Goal: Task Accomplishment & Management: Manage account settings

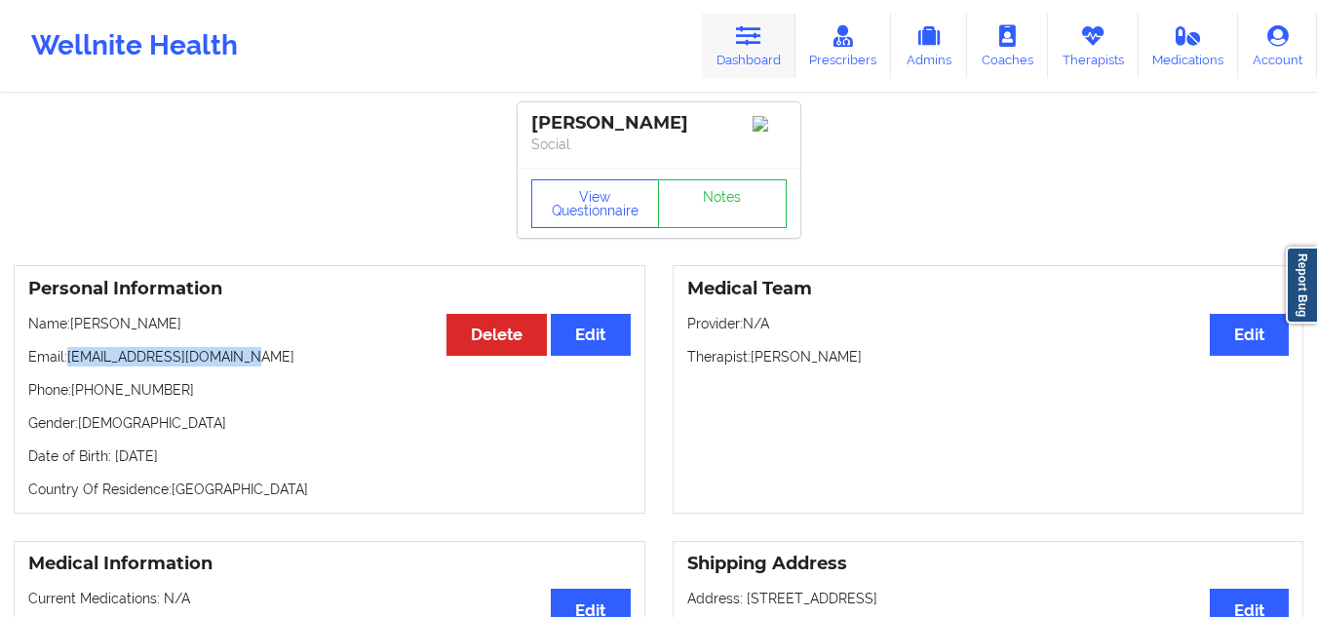
drag, startPoint x: 0, startPoint y: 0, endPoint x: 762, endPoint y: 61, distance: 764.0
click at [762, 61] on link "Dashboard" at bounding box center [749, 46] width 94 height 64
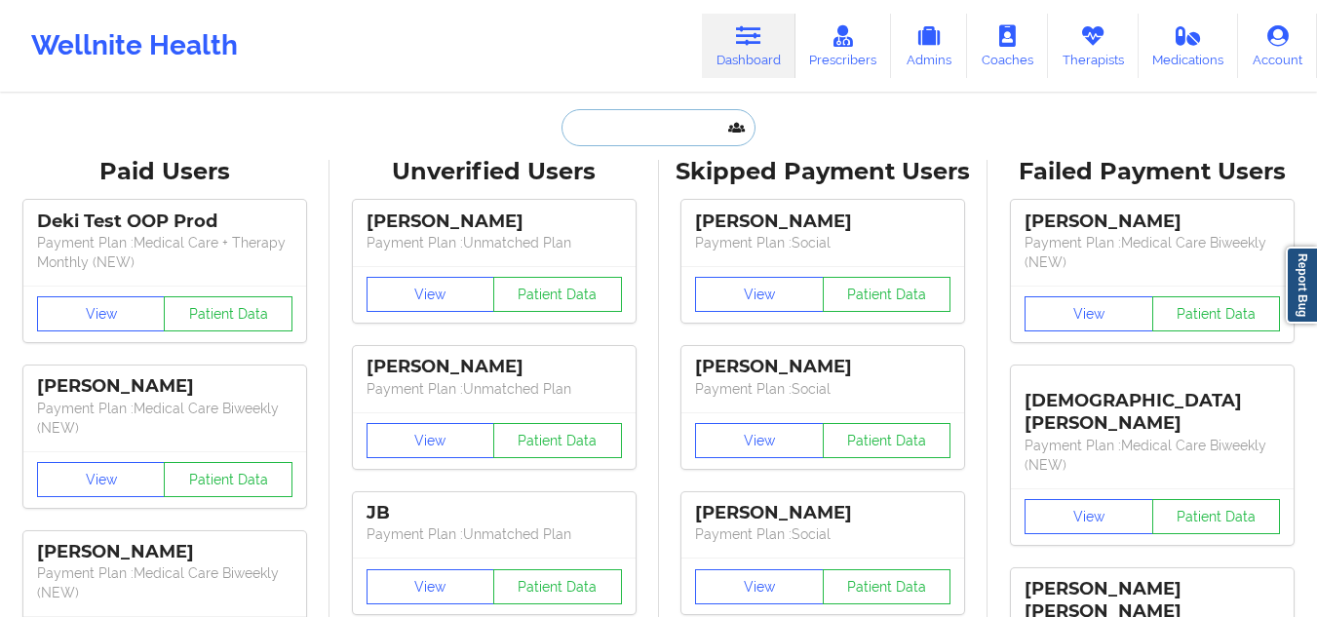
click at [647, 145] on input "text" at bounding box center [658, 127] width 193 height 37
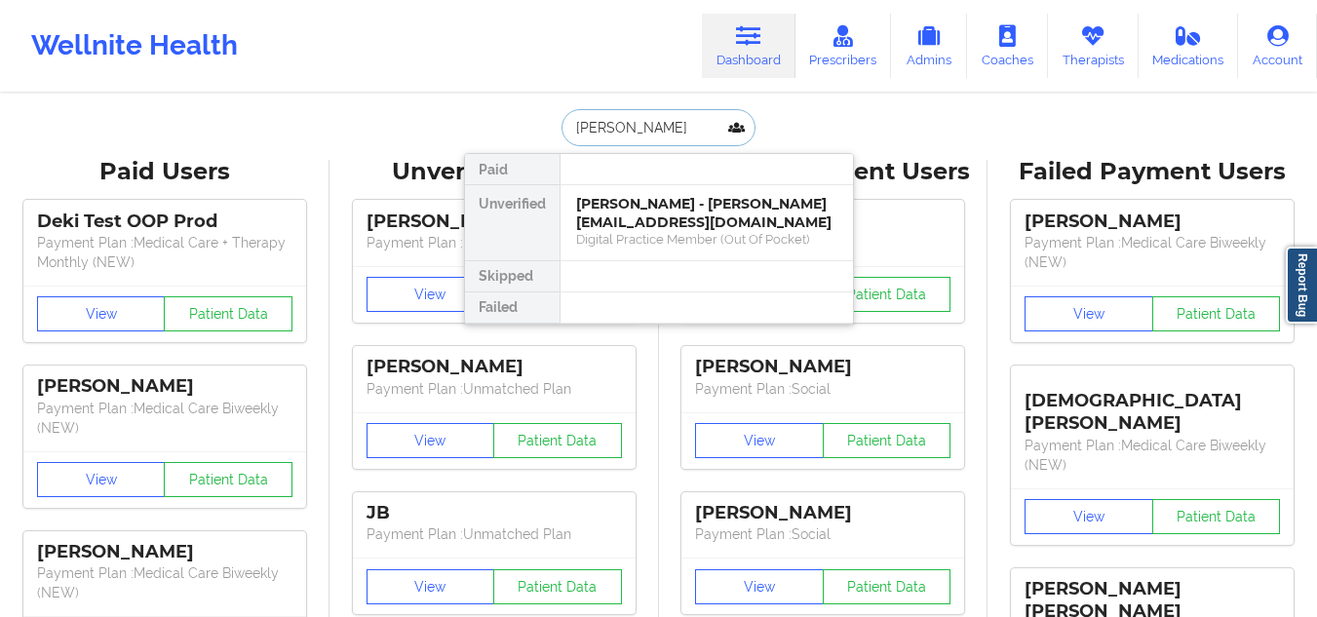
type input "[PERSON_NAME]"
click at [652, 206] on div "[PERSON_NAME] - [PERSON_NAME][EMAIL_ADDRESS][DOMAIN_NAME]" at bounding box center [706, 213] width 261 height 36
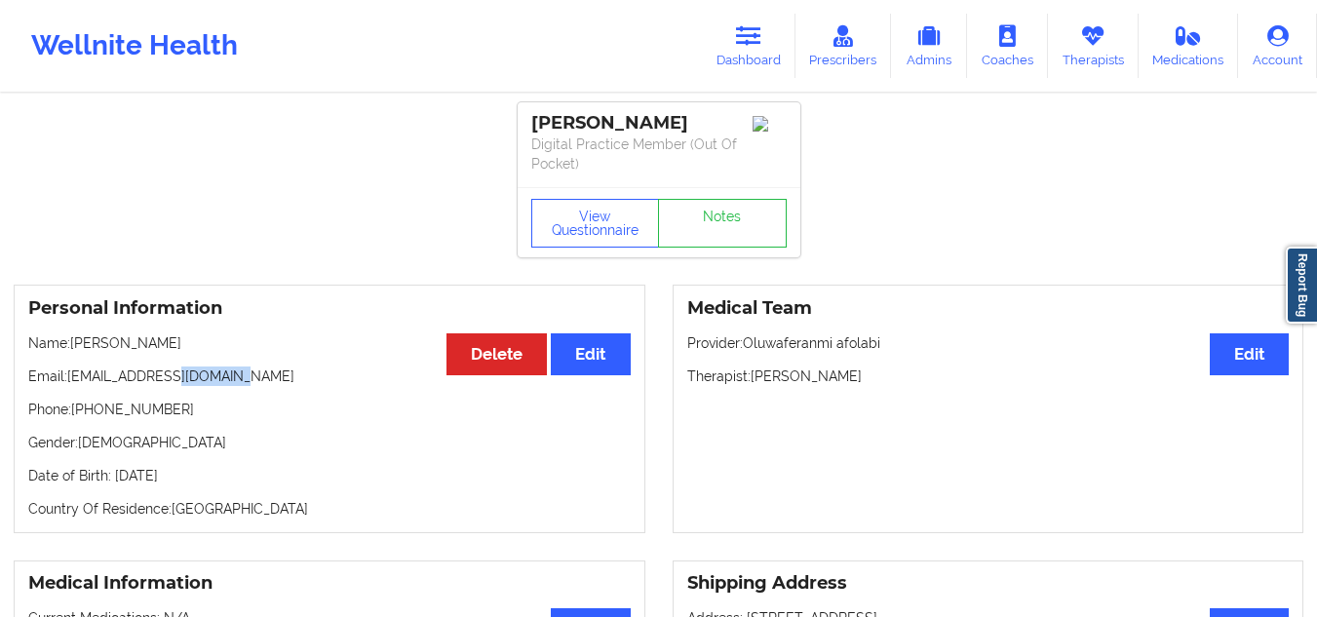
drag, startPoint x: 267, startPoint y: 380, endPoint x: 173, endPoint y: 374, distance: 94.8
click at [173, 374] on p "Email: [EMAIL_ADDRESS][DOMAIN_NAME]" at bounding box center [329, 377] width 603 height 20
drag, startPoint x: 172, startPoint y: 411, endPoint x: 88, endPoint y: 411, distance: 83.9
click at [88, 411] on p "Phone: [PHONE_NUMBER]" at bounding box center [329, 410] width 603 height 20
copy p "9566801600"
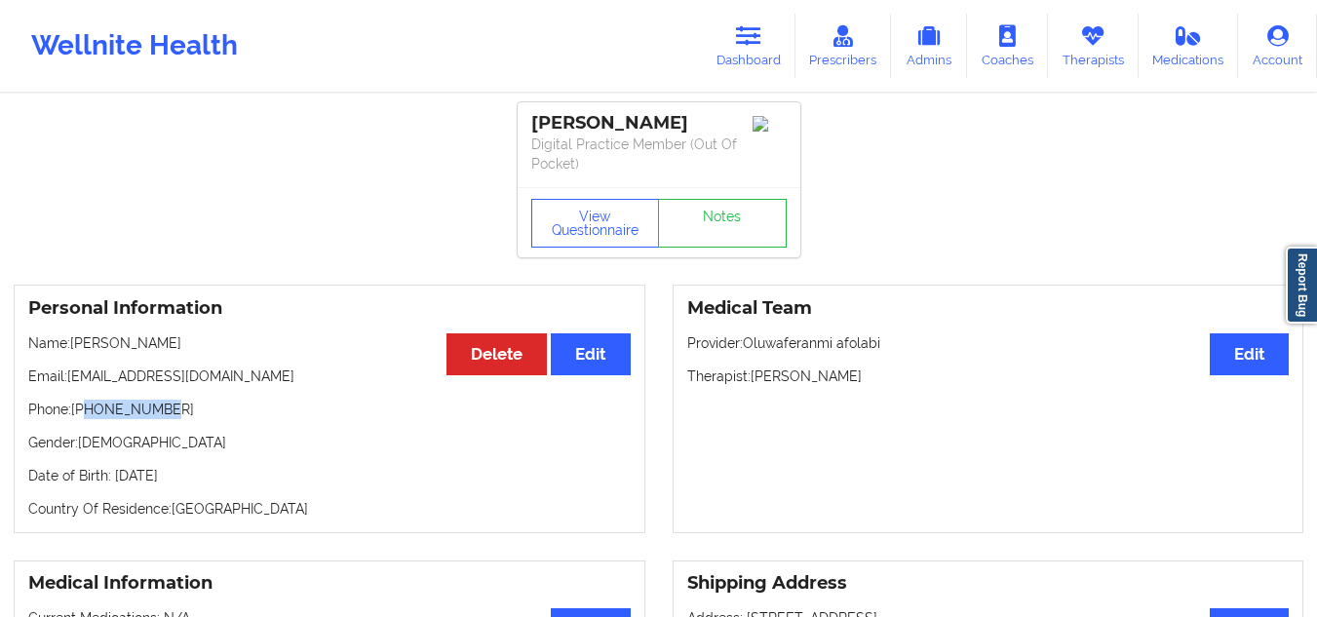
drag, startPoint x: 868, startPoint y: 370, endPoint x: 679, endPoint y: 357, distance: 189.6
click at [679, 357] on div "Medical Team Edit Provider: Oluwaferanmi afolabi Therapist: [PERSON_NAME]" at bounding box center [989, 409] width 632 height 249
copy p "Therapist: [PERSON_NAME]"
click at [758, 50] on link "Dashboard" at bounding box center [749, 46] width 94 height 64
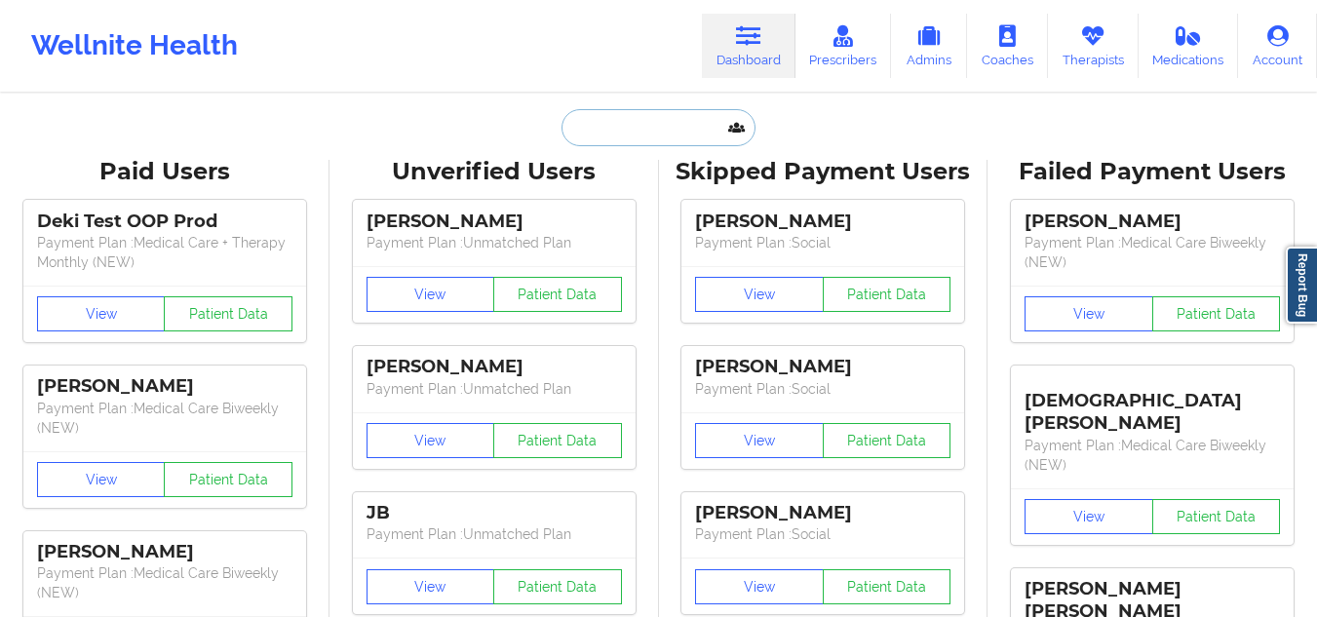
click at [617, 131] on input "text" at bounding box center [658, 127] width 193 height 37
paste input "[PERSON_NAME]"
type input "[PERSON_NAME]"
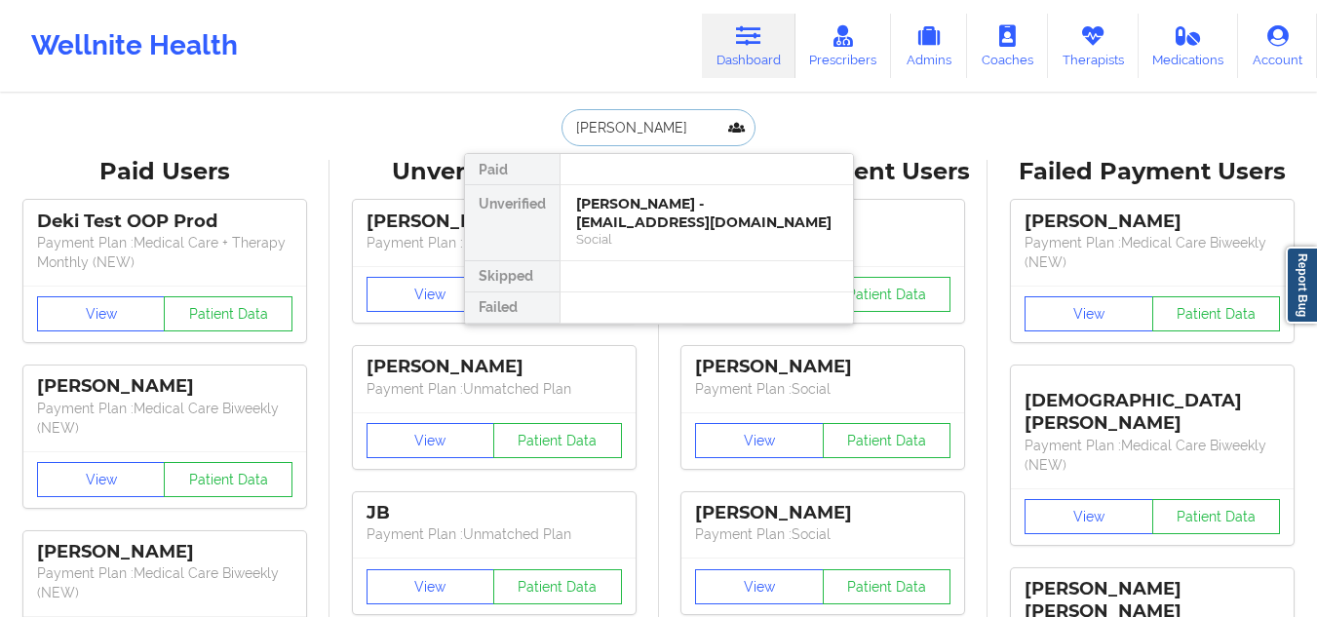
click at [660, 238] on div "Social" at bounding box center [706, 239] width 261 height 17
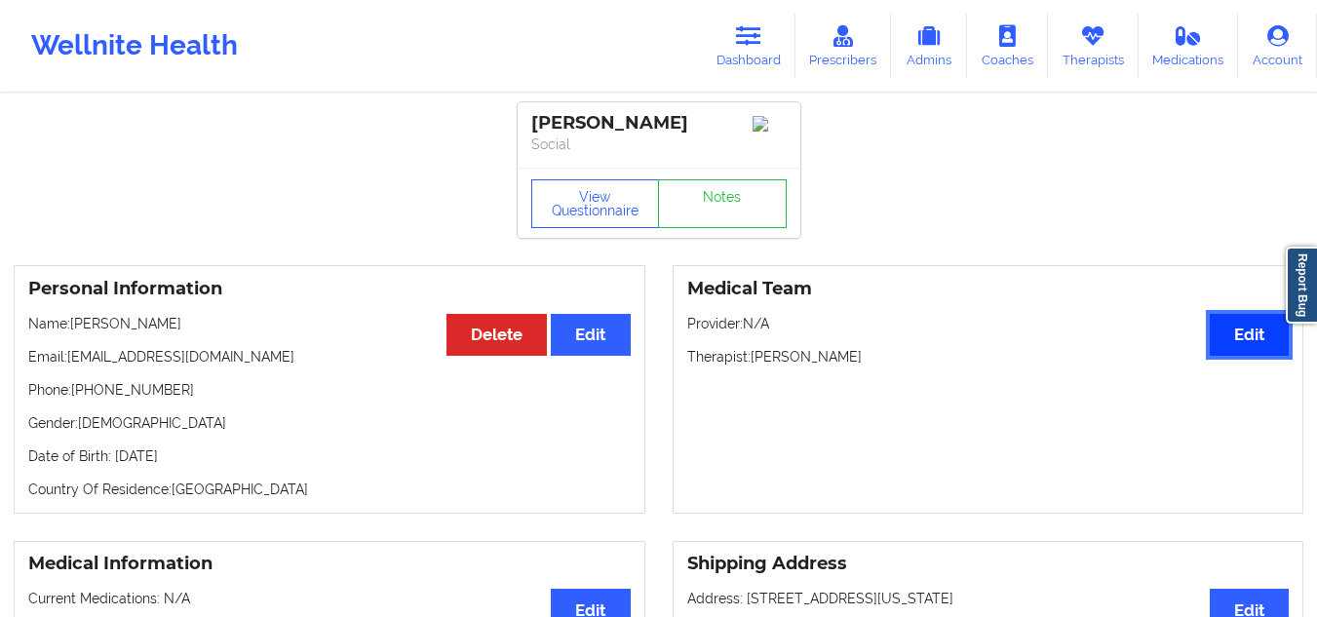
click at [1247, 354] on button "Edit" at bounding box center [1249, 335] width 79 height 42
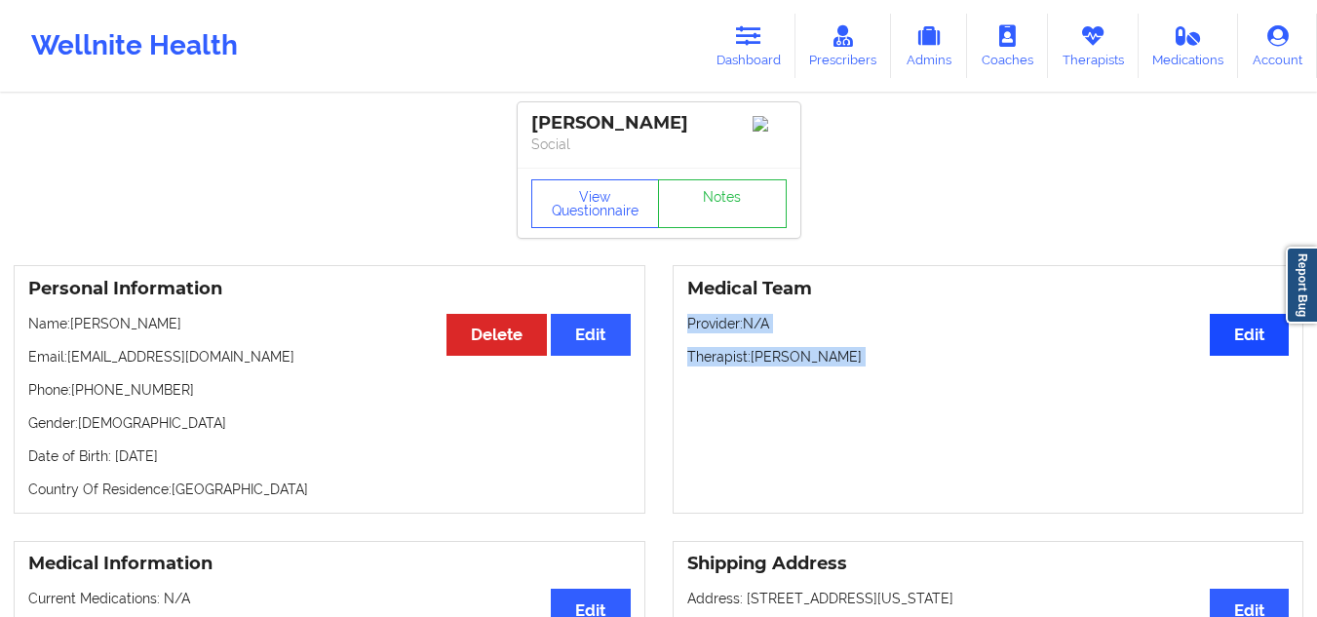
click at [1247, 354] on div "Medical Team Edit Provider: N/A Therapist: [PERSON_NAME]" at bounding box center [989, 389] width 632 height 249
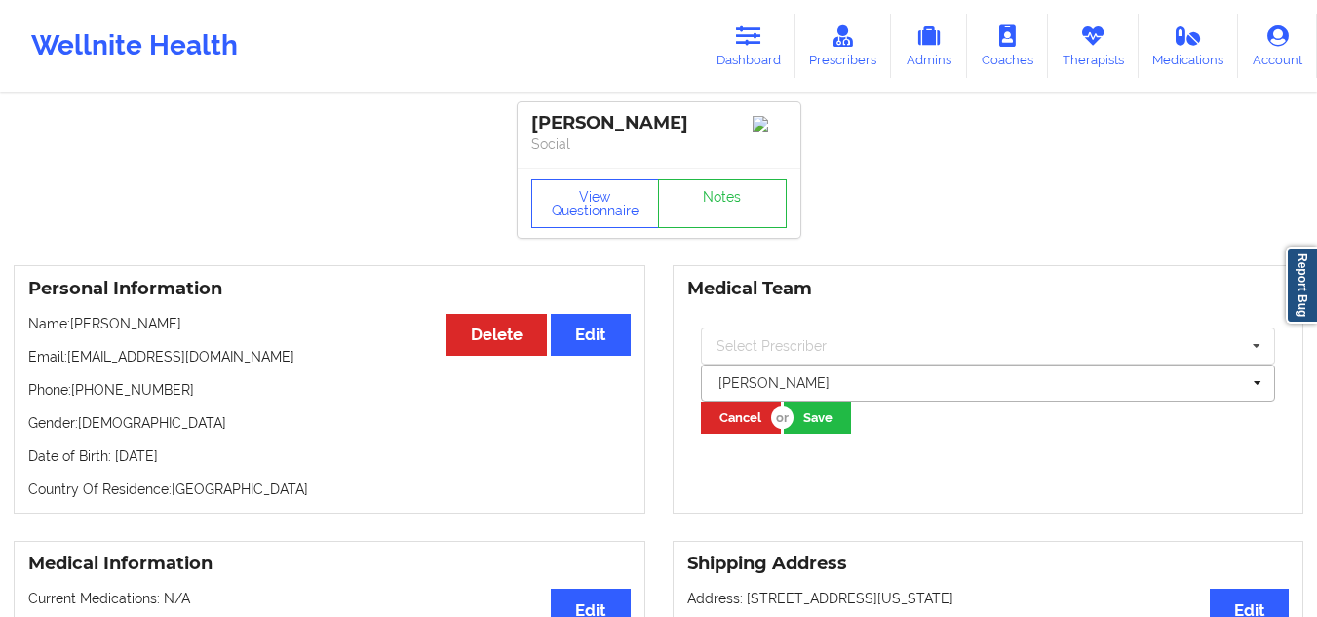
click at [909, 395] on div at bounding box center [980, 383] width 523 height 23
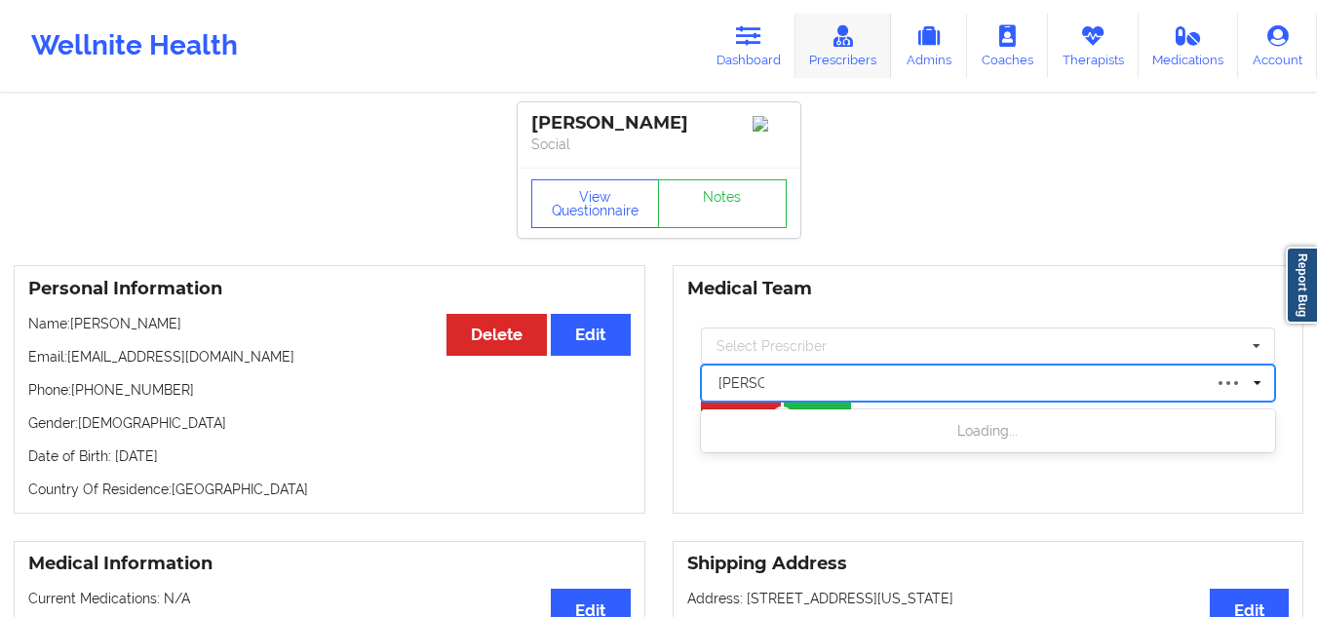
type input "[PERSON_NAME]"
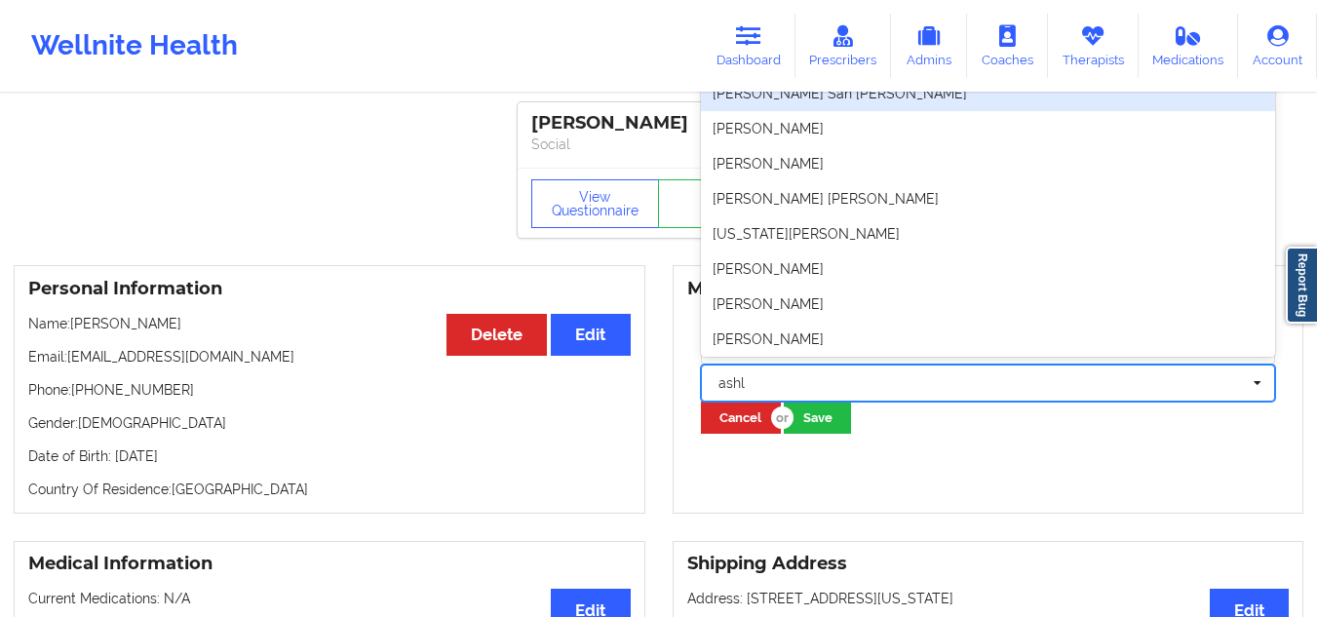
type input "ashl"
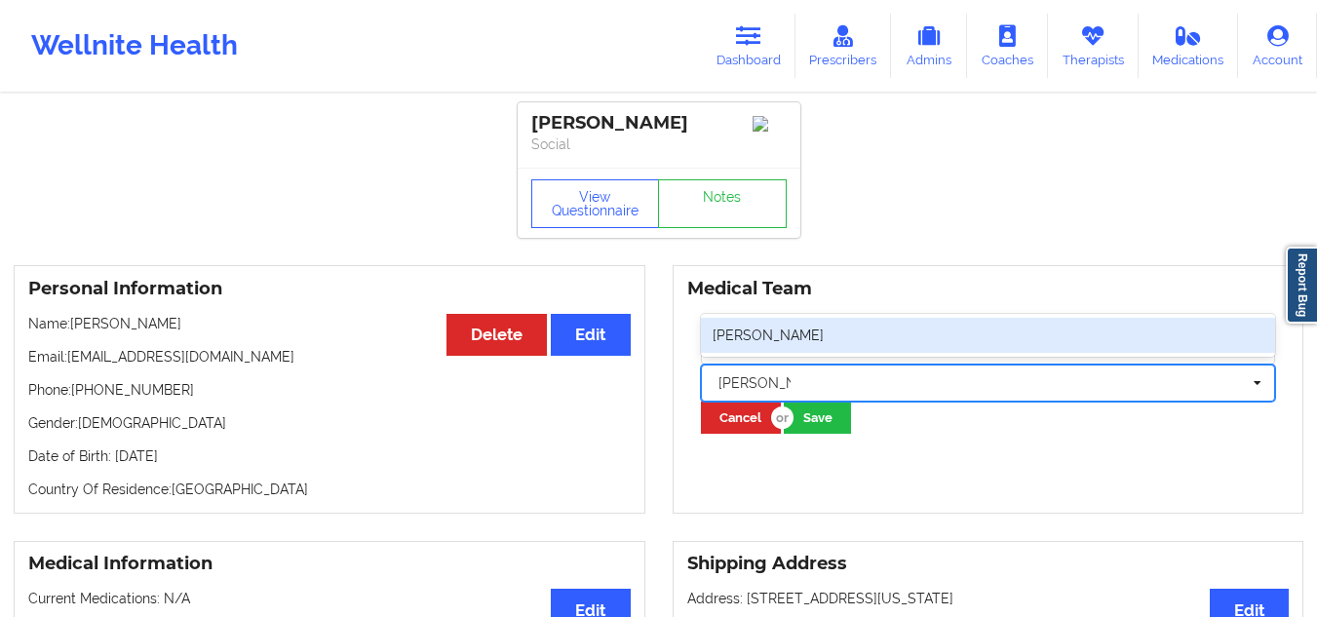
click at [795, 344] on div "[PERSON_NAME]" at bounding box center [988, 335] width 575 height 35
type input "[PERSON_NAME]"
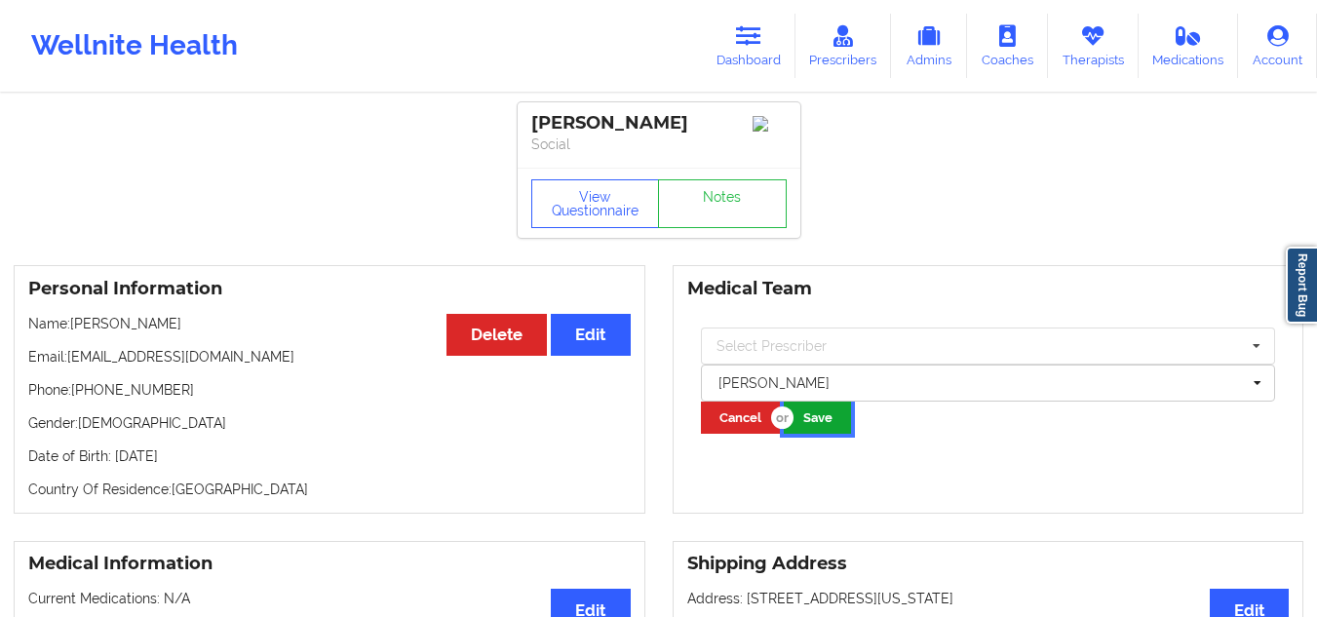
click at [809, 424] on button "Save" at bounding box center [817, 418] width 67 height 32
click at [772, 44] on link "Dashboard" at bounding box center [749, 46] width 94 height 64
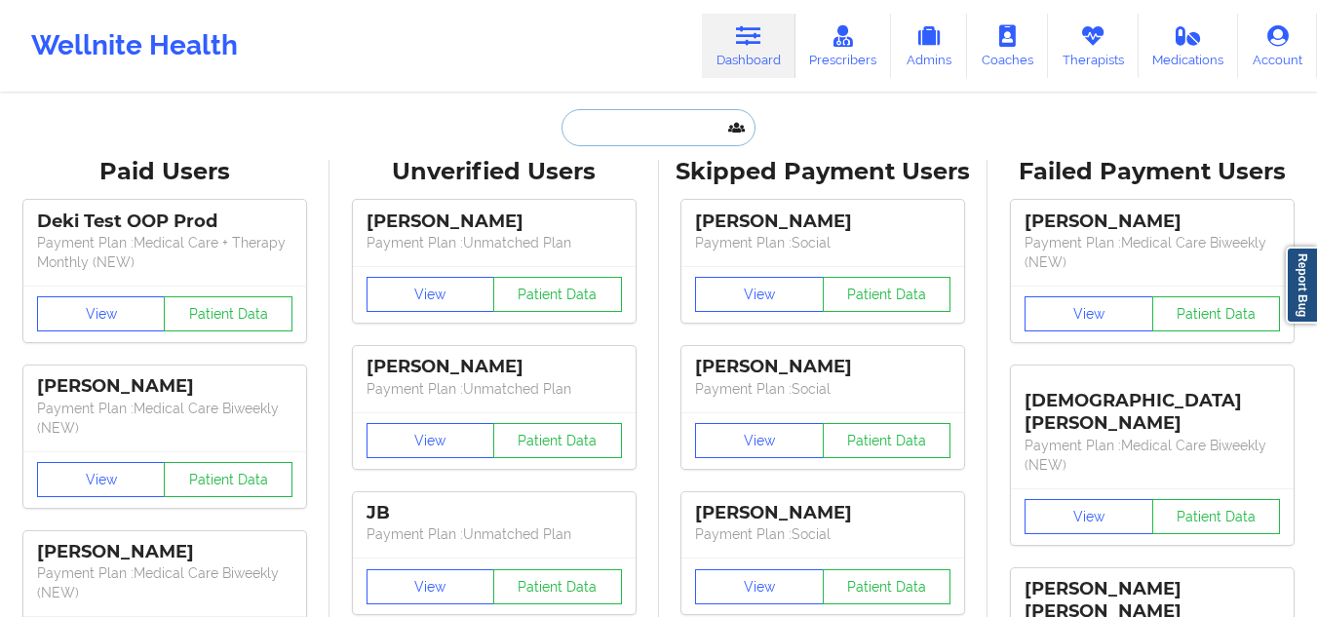
click at [679, 135] on input "text" at bounding box center [658, 127] width 193 height 37
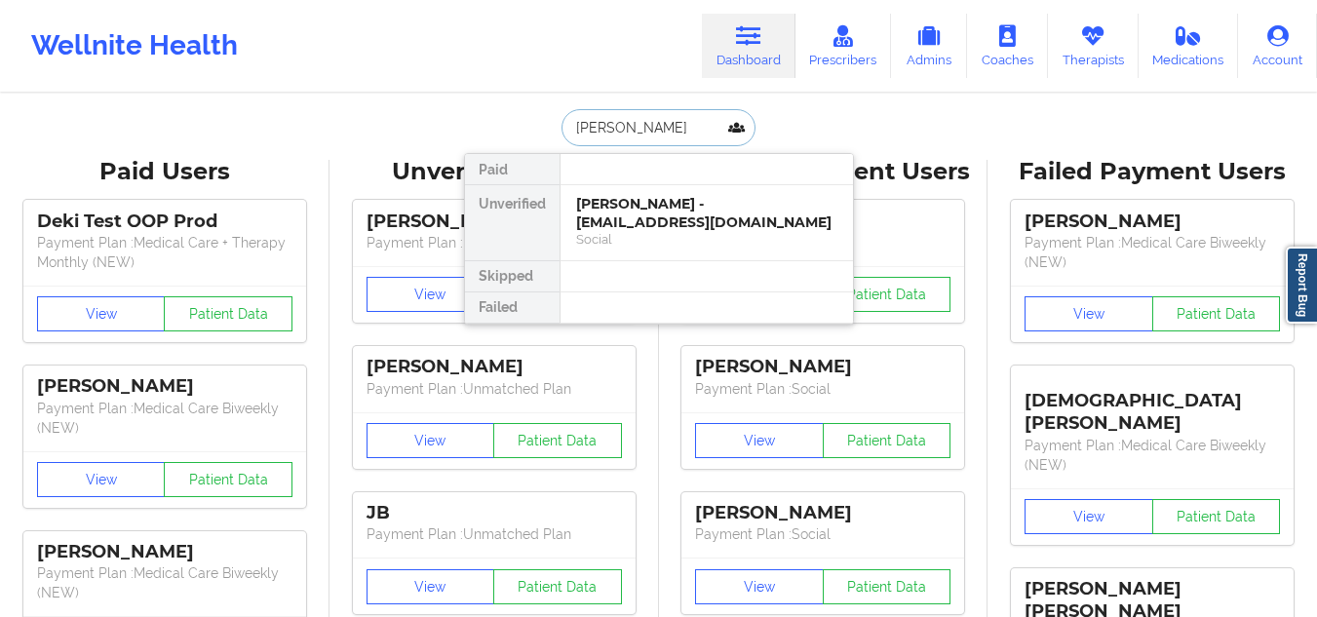
type input "[PERSON_NAME]"
click at [655, 218] on div "[PERSON_NAME] - [EMAIL_ADDRESS][DOMAIN_NAME]" at bounding box center [706, 213] width 261 height 36
